Goal: Information Seeking & Learning: Learn about a topic

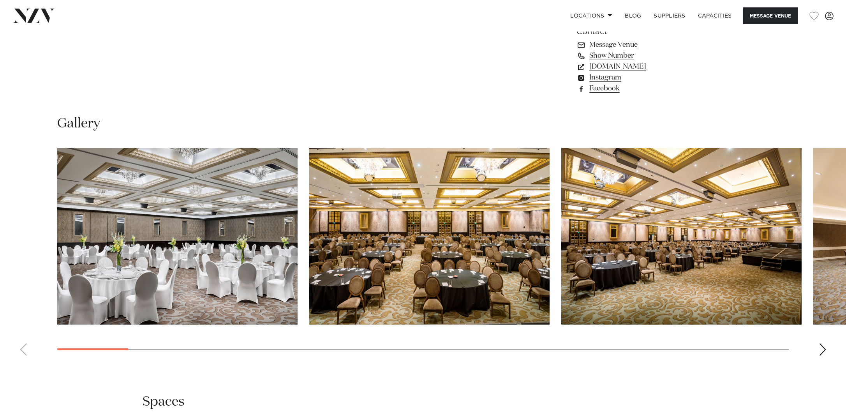
scroll to position [754, 0]
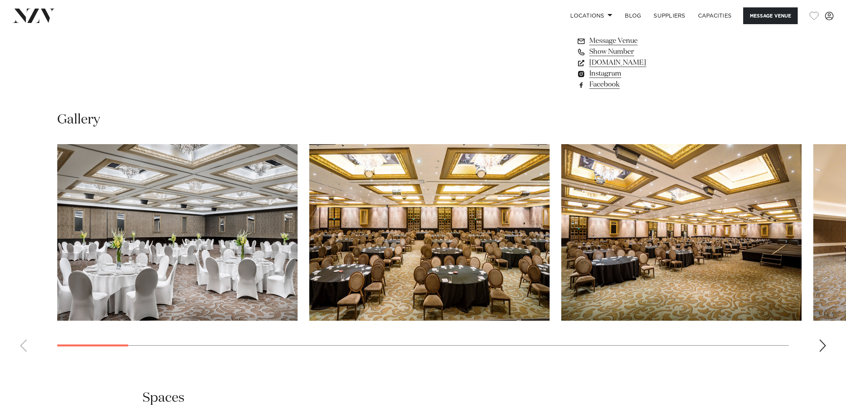
click at [187, 211] on img "1 / 30" at bounding box center [177, 232] width 240 height 176
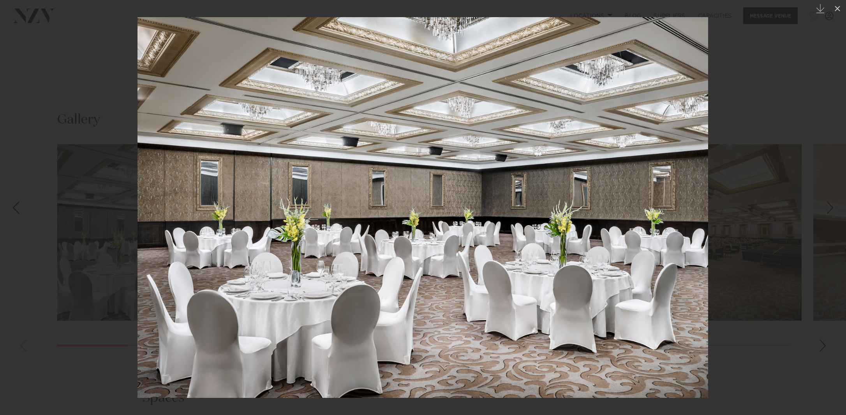
click at [788, 329] on div at bounding box center [423, 207] width 846 height 415
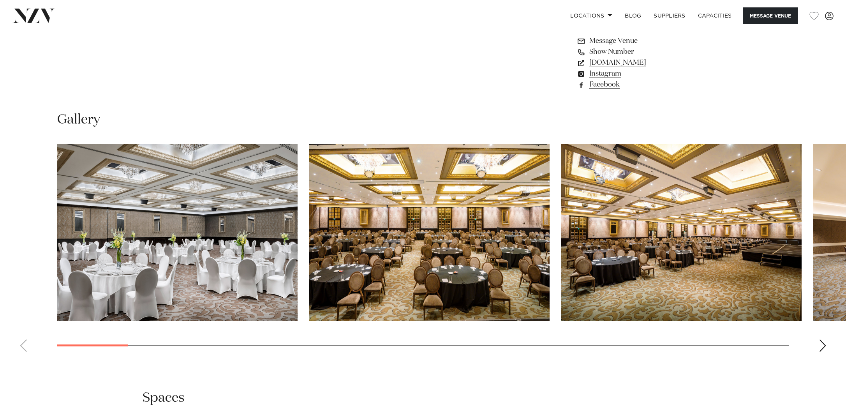
click at [510, 263] on img "2 / 30" at bounding box center [429, 232] width 240 height 176
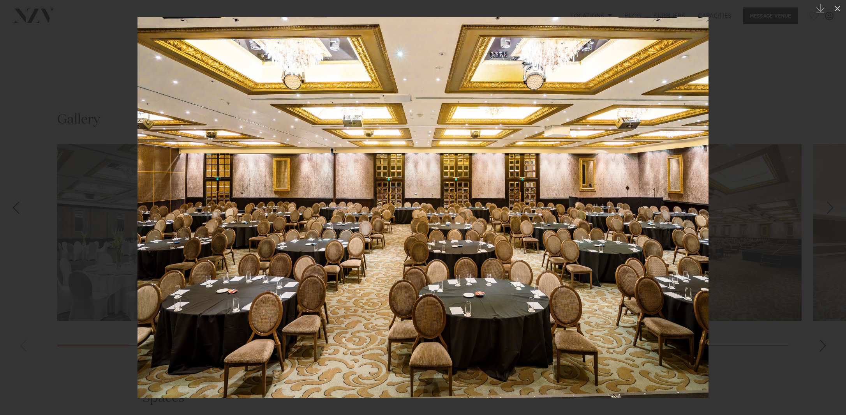
click at [823, 317] on div at bounding box center [423, 207] width 846 height 415
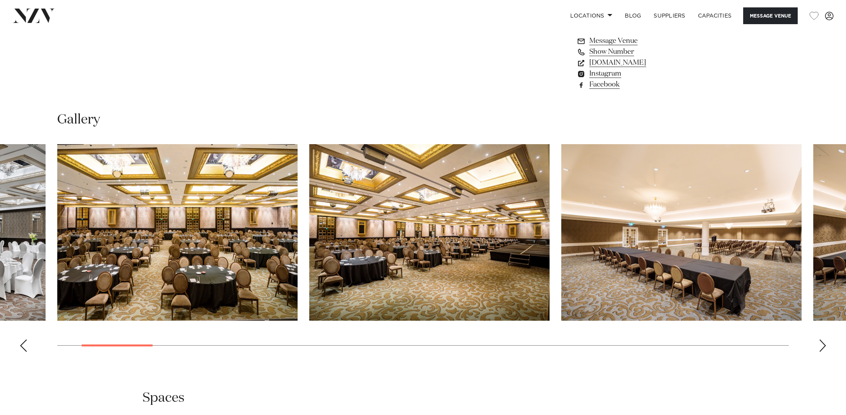
click at [693, 243] on img "4 / 30" at bounding box center [681, 232] width 240 height 176
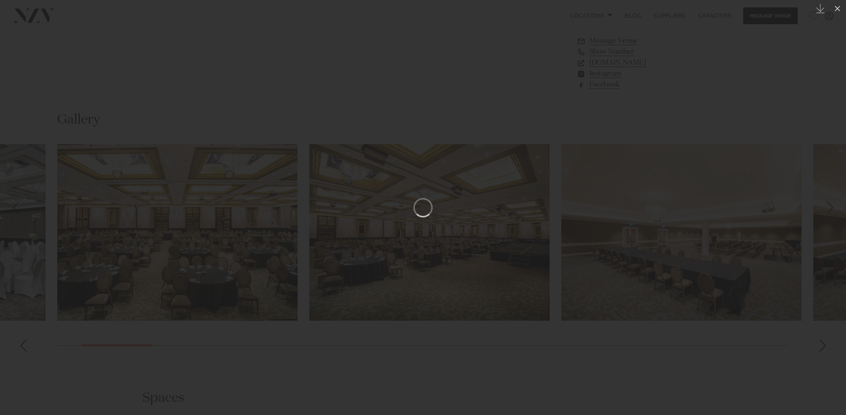
click at [748, 331] on div at bounding box center [423, 207] width 846 height 415
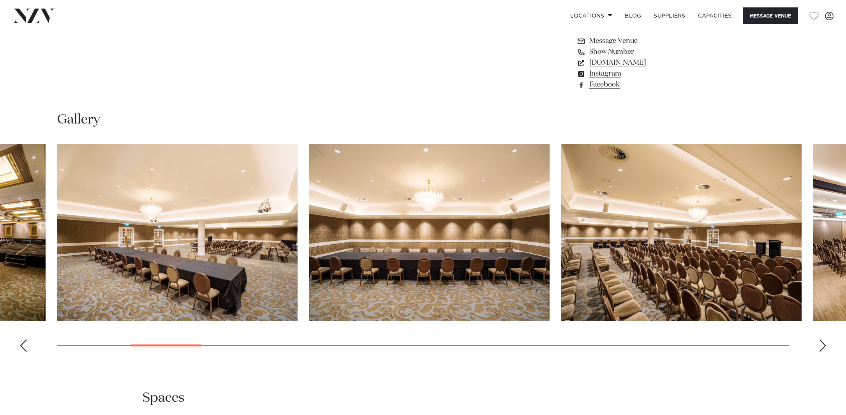
click at [824, 339] on div "Next slide" at bounding box center [822, 345] width 8 height 12
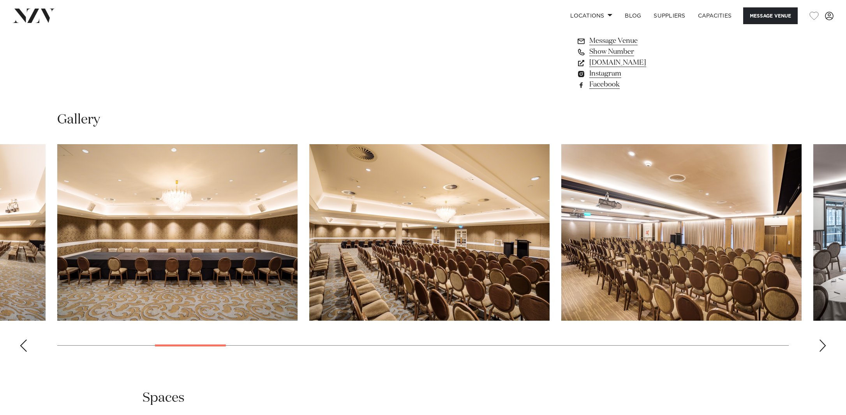
click at [824, 339] on div "Next slide" at bounding box center [822, 345] width 8 height 12
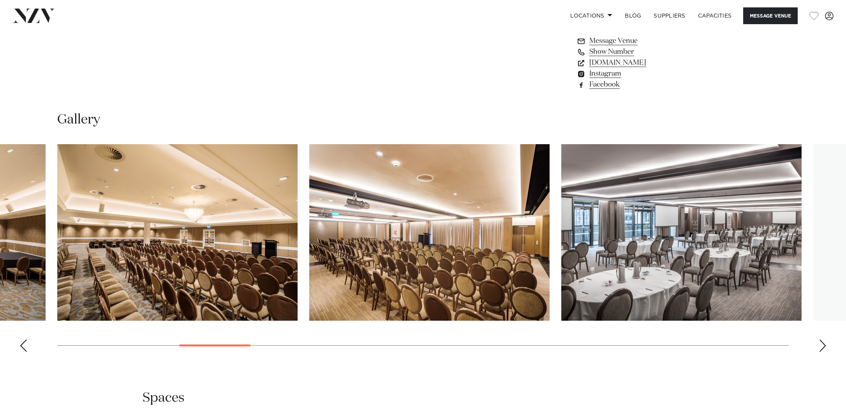
click at [824, 339] on div "Next slide" at bounding box center [822, 345] width 8 height 12
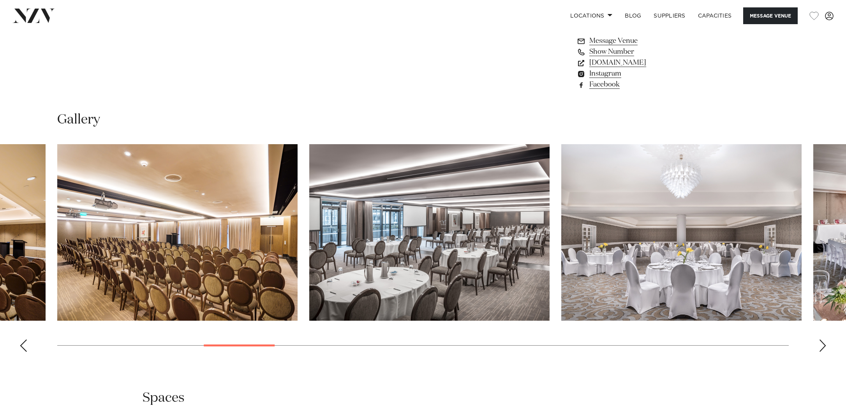
click at [824, 339] on div "Next slide" at bounding box center [822, 345] width 8 height 12
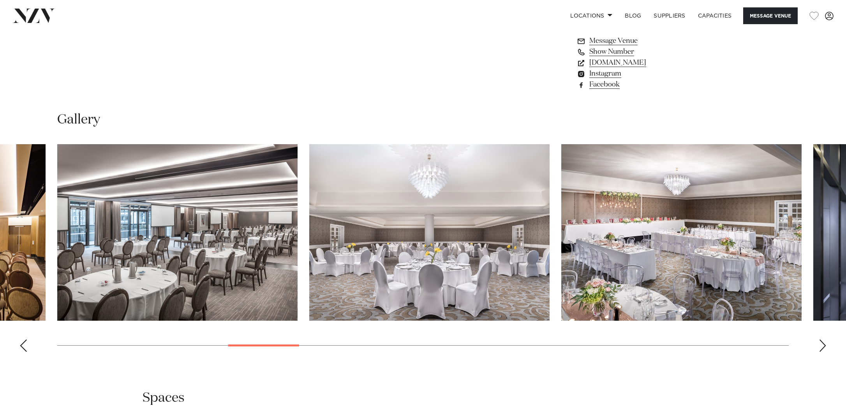
click at [824, 339] on div "Next slide" at bounding box center [822, 345] width 8 height 12
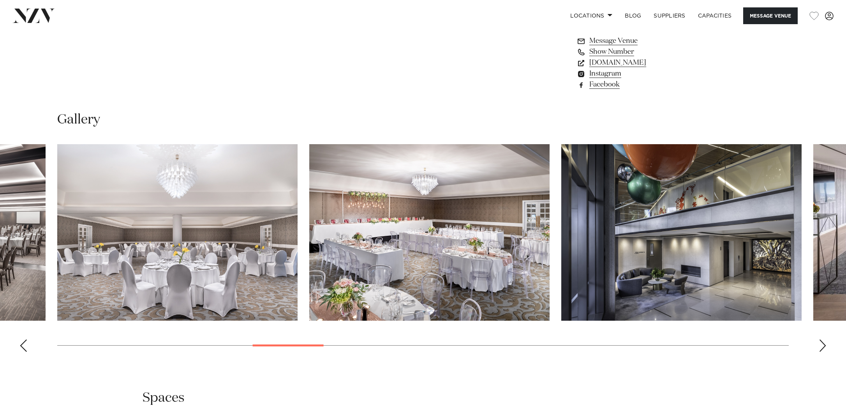
click at [824, 339] on div "Next slide" at bounding box center [822, 345] width 8 height 12
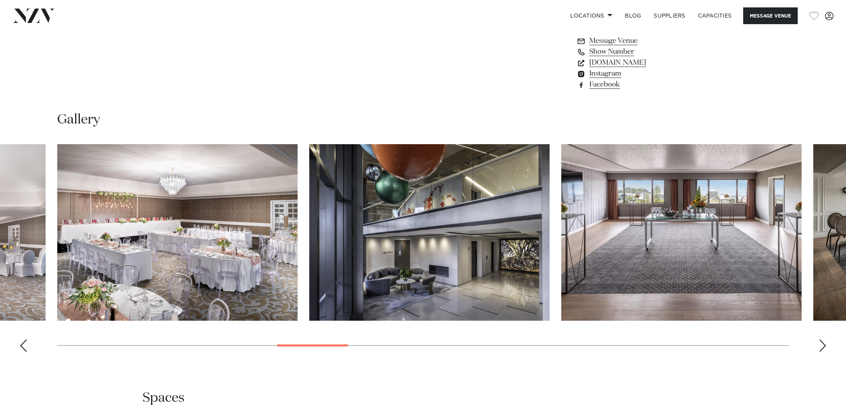
click at [824, 339] on div "Next slide" at bounding box center [822, 345] width 8 height 12
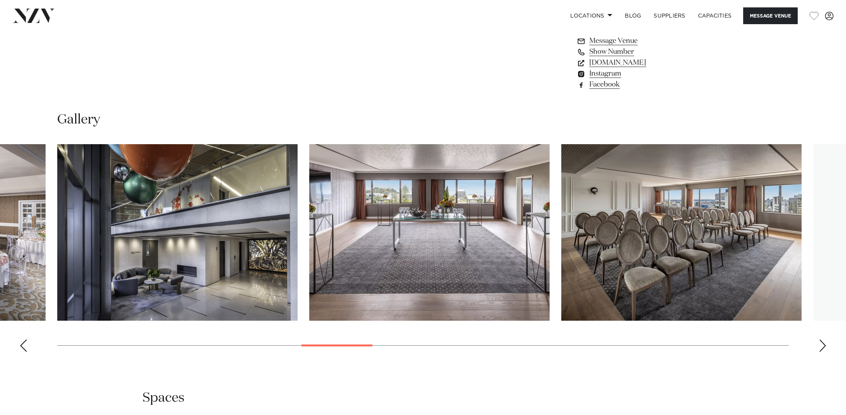
click at [824, 339] on div "Next slide" at bounding box center [822, 345] width 8 height 12
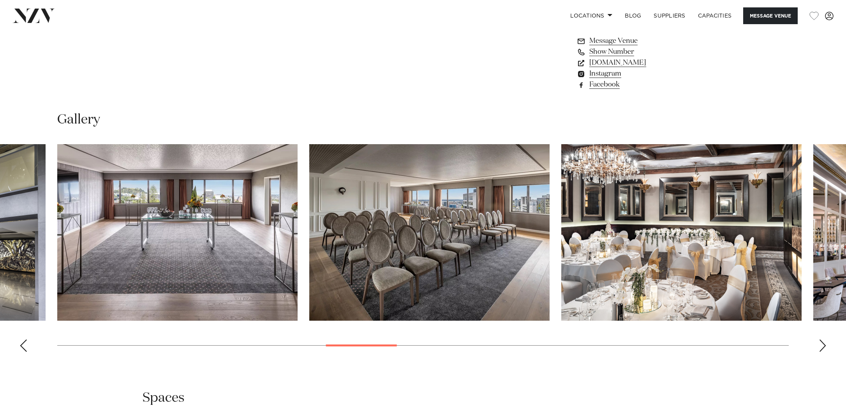
click at [824, 339] on div "Next slide" at bounding box center [822, 345] width 8 height 12
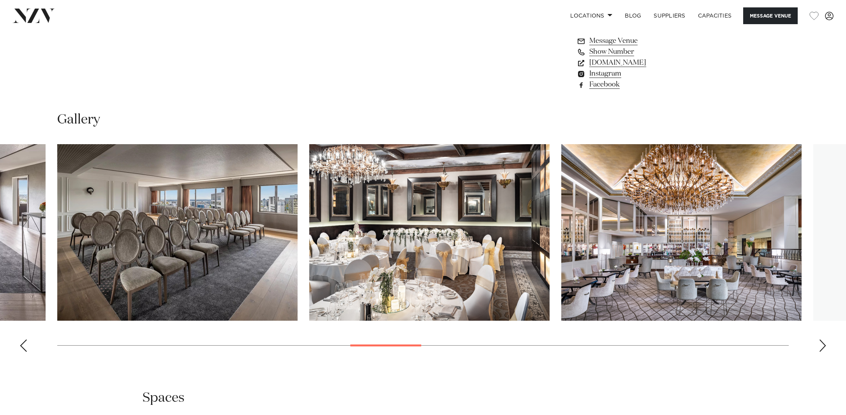
click at [824, 339] on div "Next slide" at bounding box center [822, 345] width 8 height 12
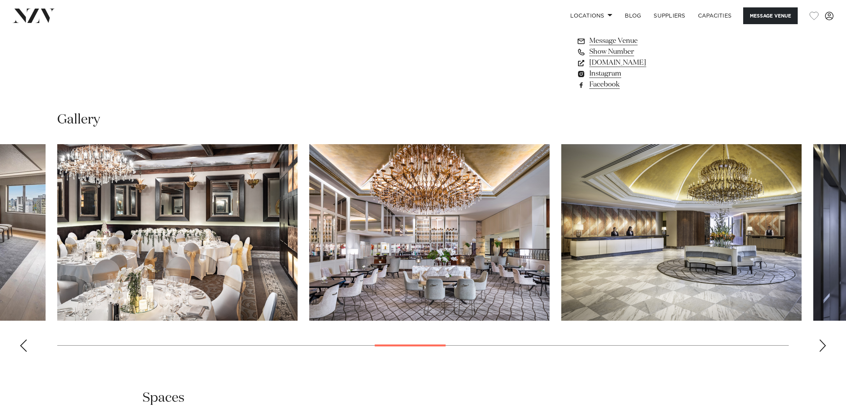
click at [824, 339] on div "Next slide" at bounding box center [822, 345] width 8 height 12
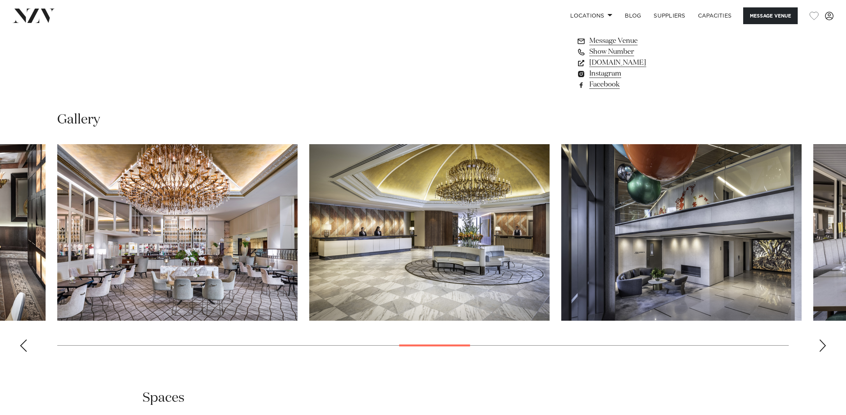
click at [824, 339] on div "Next slide" at bounding box center [822, 345] width 8 height 12
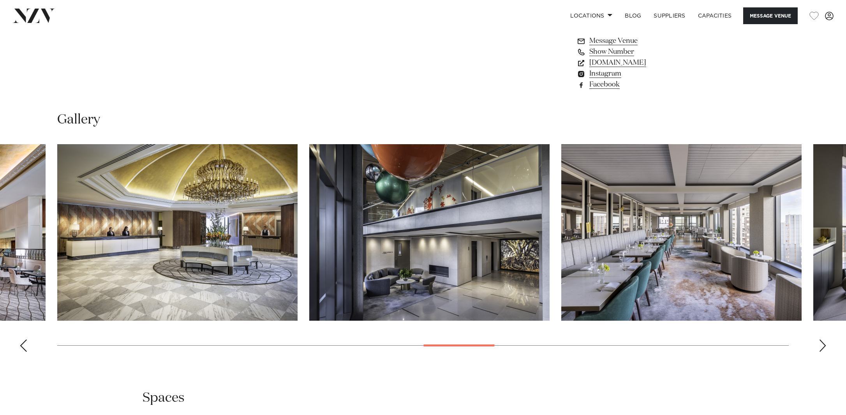
click at [824, 339] on div "Next slide" at bounding box center [822, 345] width 8 height 12
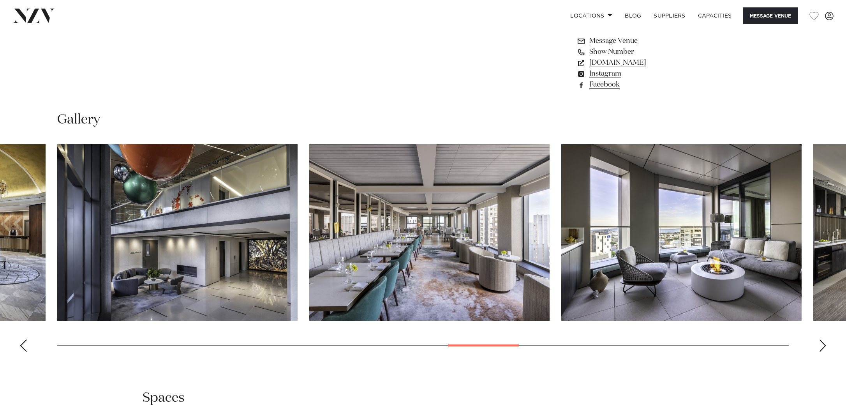
click at [824, 339] on div "Next slide" at bounding box center [822, 345] width 8 height 12
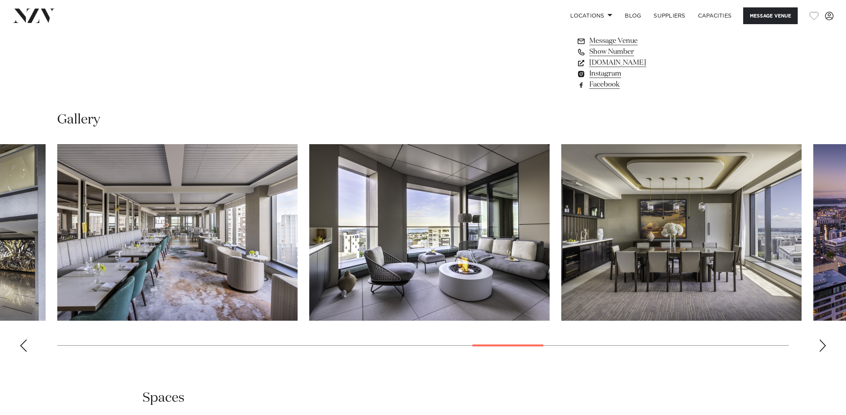
click at [824, 339] on div "Next slide" at bounding box center [822, 345] width 8 height 12
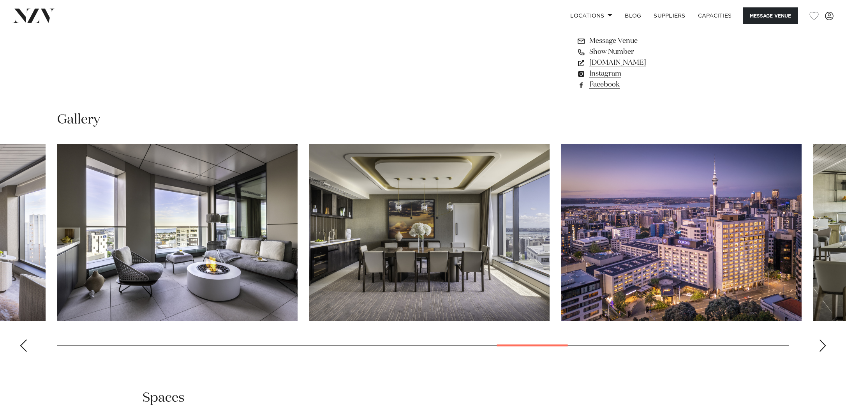
click at [824, 339] on div "Next slide" at bounding box center [822, 345] width 8 height 12
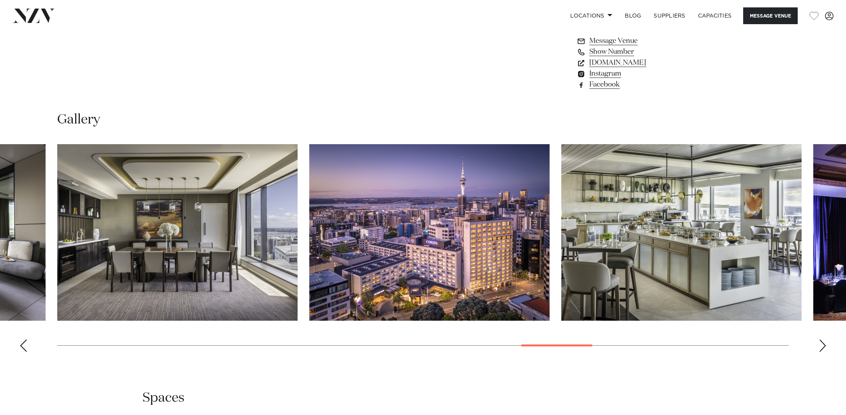
click at [824, 339] on div "Next slide" at bounding box center [822, 345] width 8 height 12
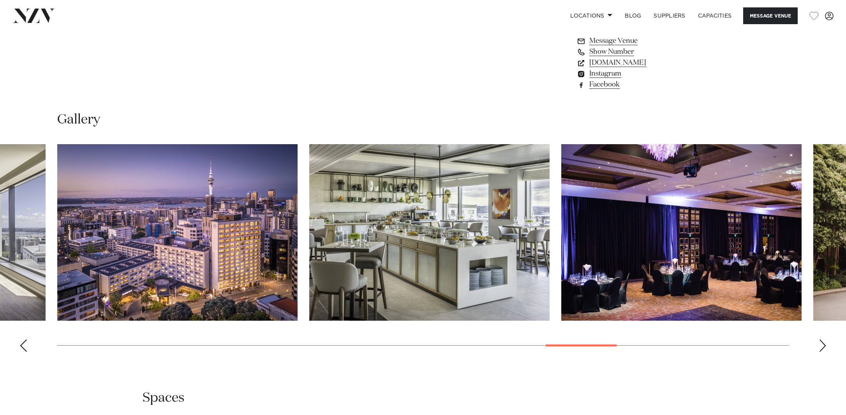
click at [819, 339] on div "Next slide" at bounding box center [822, 345] width 8 height 12
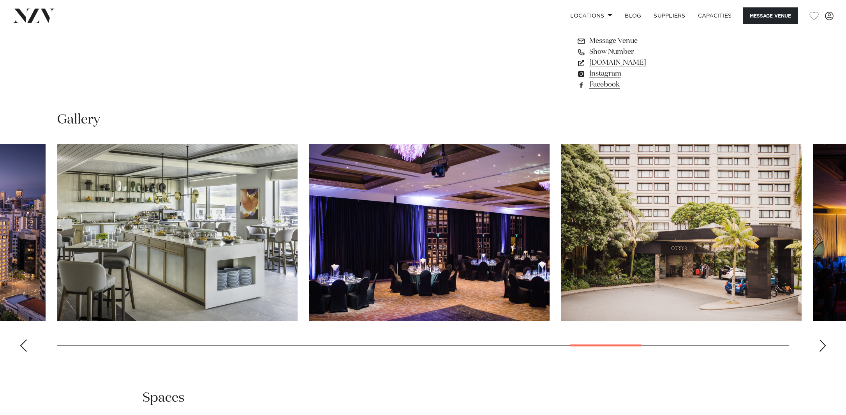
click at [819, 339] on div "Next slide" at bounding box center [822, 345] width 8 height 12
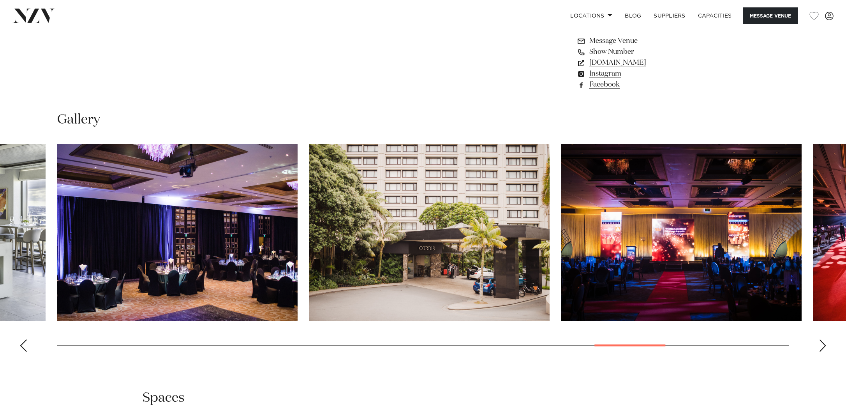
click at [736, 226] on img "25 / 30" at bounding box center [681, 232] width 240 height 176
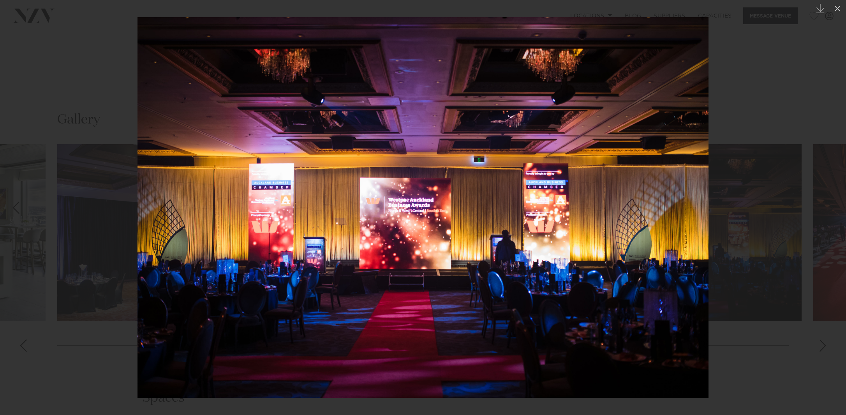
click at [826, 336] on div at bounding box center [423, 207] width 846 height 415
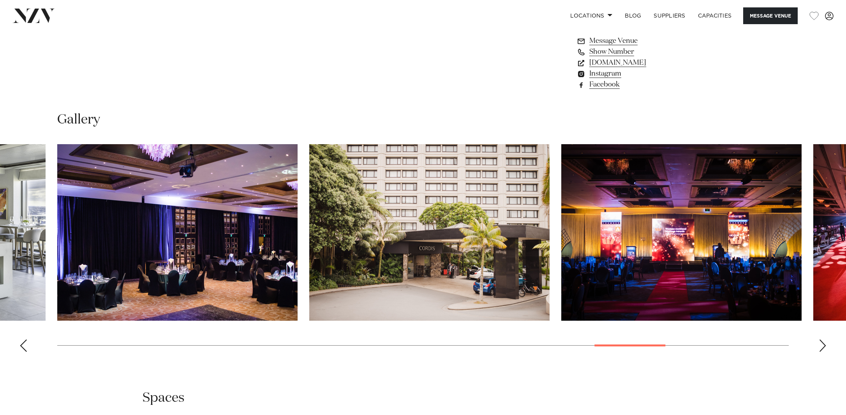
click at [814, 322] on swiper-container at bounding box center [423, 251] width 846 height 214
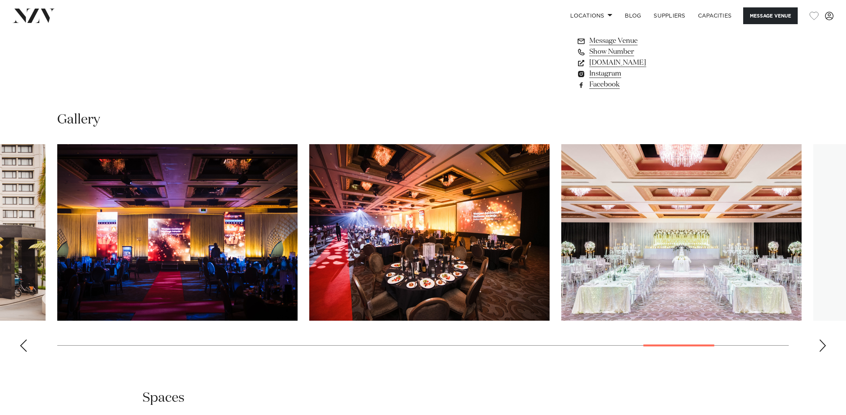
click at [504, 206] on img "26 / 30" at bounding box center [429, 232] width 240 height 176
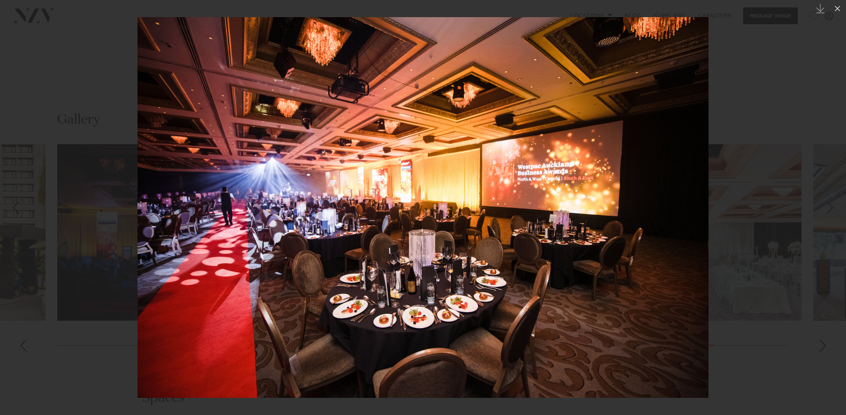
click at [786, 314] on div at bounding box center [423, 207] width 846 height 415
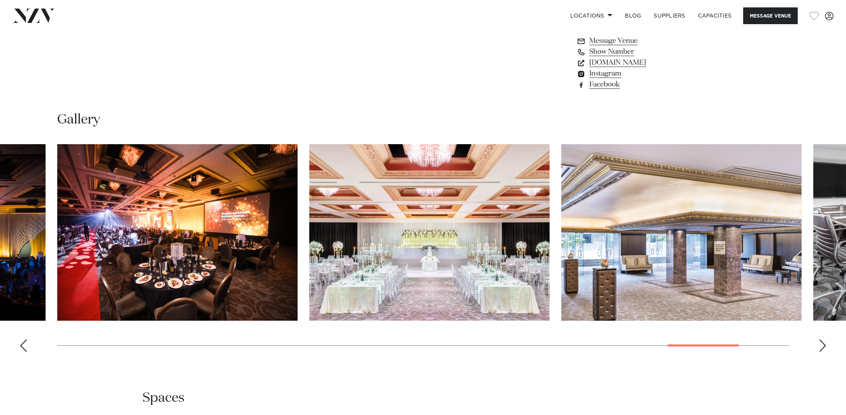
click at [819, 339] on div "Next slide" at bounding box center [822, 345] width 8 height 12
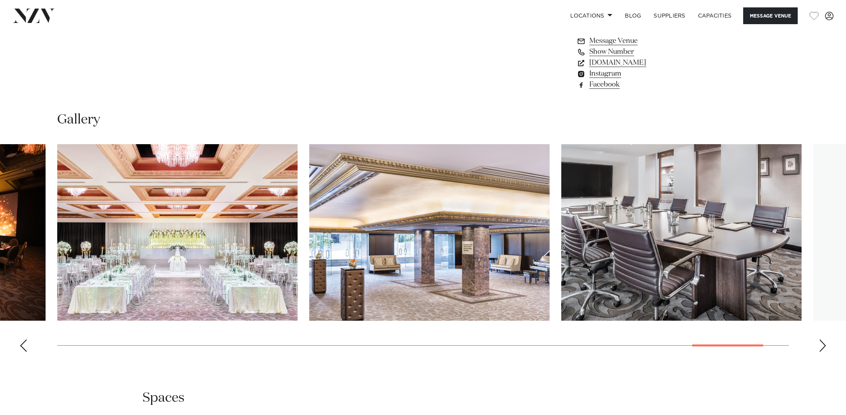
click at [819, 339] on div "Next slide" at bounding box center [822, 345] width 8 height 12
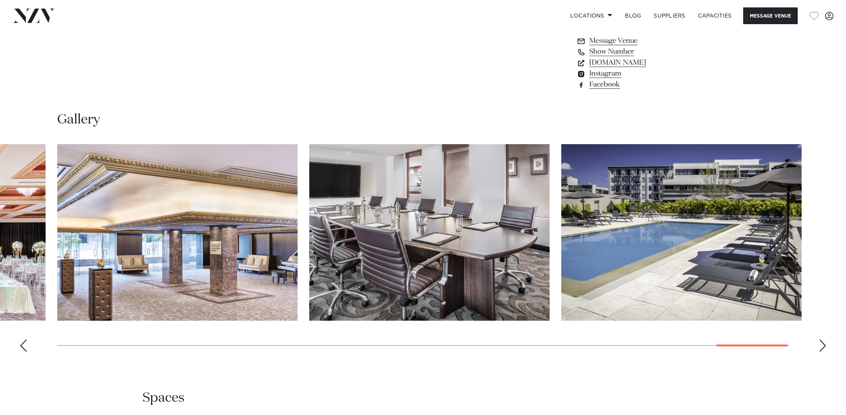
click at [819, 339] on div "Next slide" at bounding box center [822, 345] width 8 height 12
